Goal: Communication & Community: Answer question/provide support

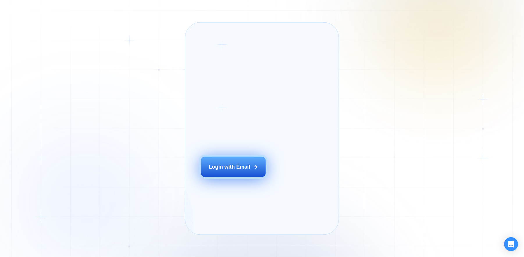
click at [227, 164] on div "Login with Email" at bounding box center [230, 166] width 42 height 7
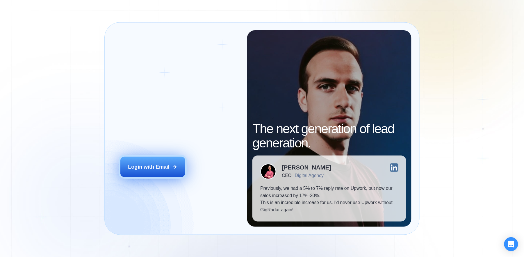
click at [170, 163] on div "Login with Email" at bounding box center [149, 166] width 42 height 7
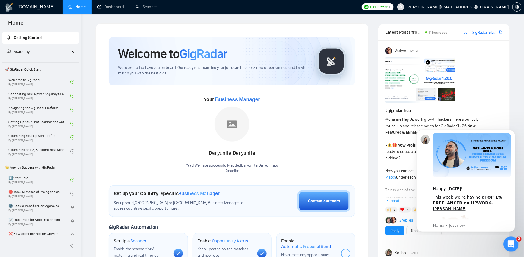
click at [511, 244] on icon "Open Intercom Messenger" at bounding box center [510, 243] width 4 height 5
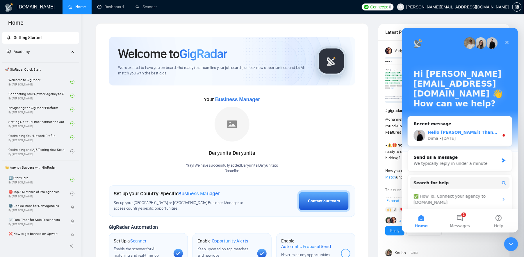
click at [459, 138] on div "Dima • [DATE]" at bounding box center [464, 138] width 72 height 6
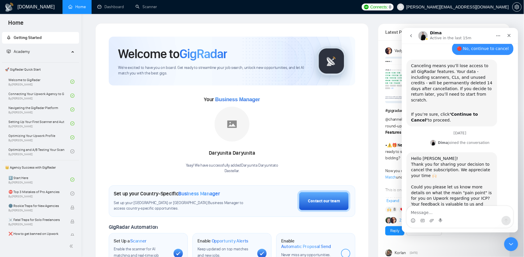
scroll to position [287, 0]
click at [453, 213] on textarea "Message…" at bounding box center [460, 211] width 106 height 10
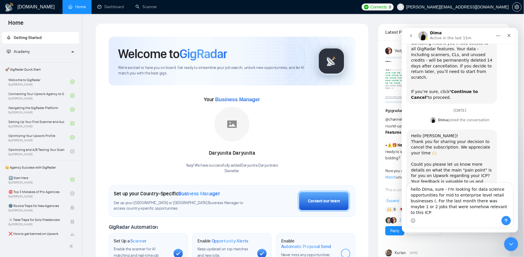
scroll to position [304, 0]
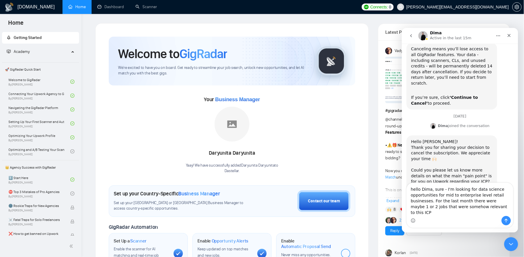
type textarea "hello Dima, sure - I'm looking for data science opportunities for mid to enterp…"
click at [507, 220] on icon "Send a message…" at bounding box center [506, 220] width 5 height 5
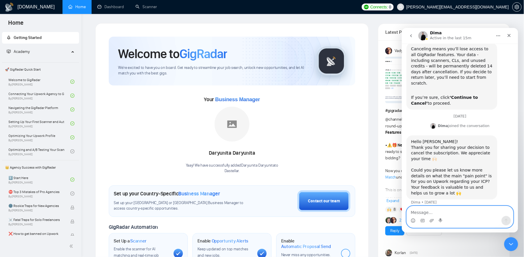
scroll to position [333, 0]
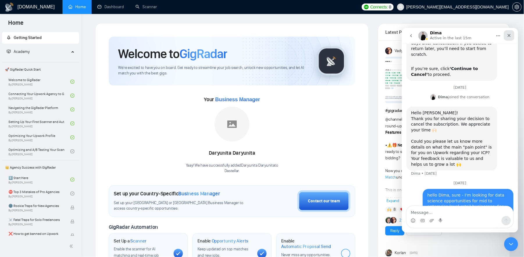
click at [512, 34] on div "Close" at bounding box center [509, 35] width 10 height 10
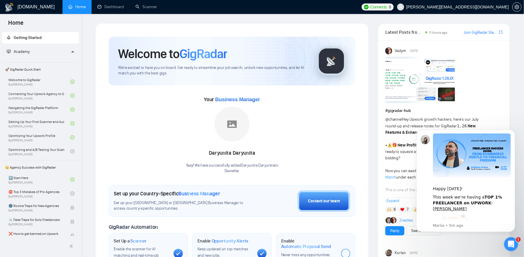
scroll to position [0, 0]
